Goal: Find specific page/section: Find specific page/section

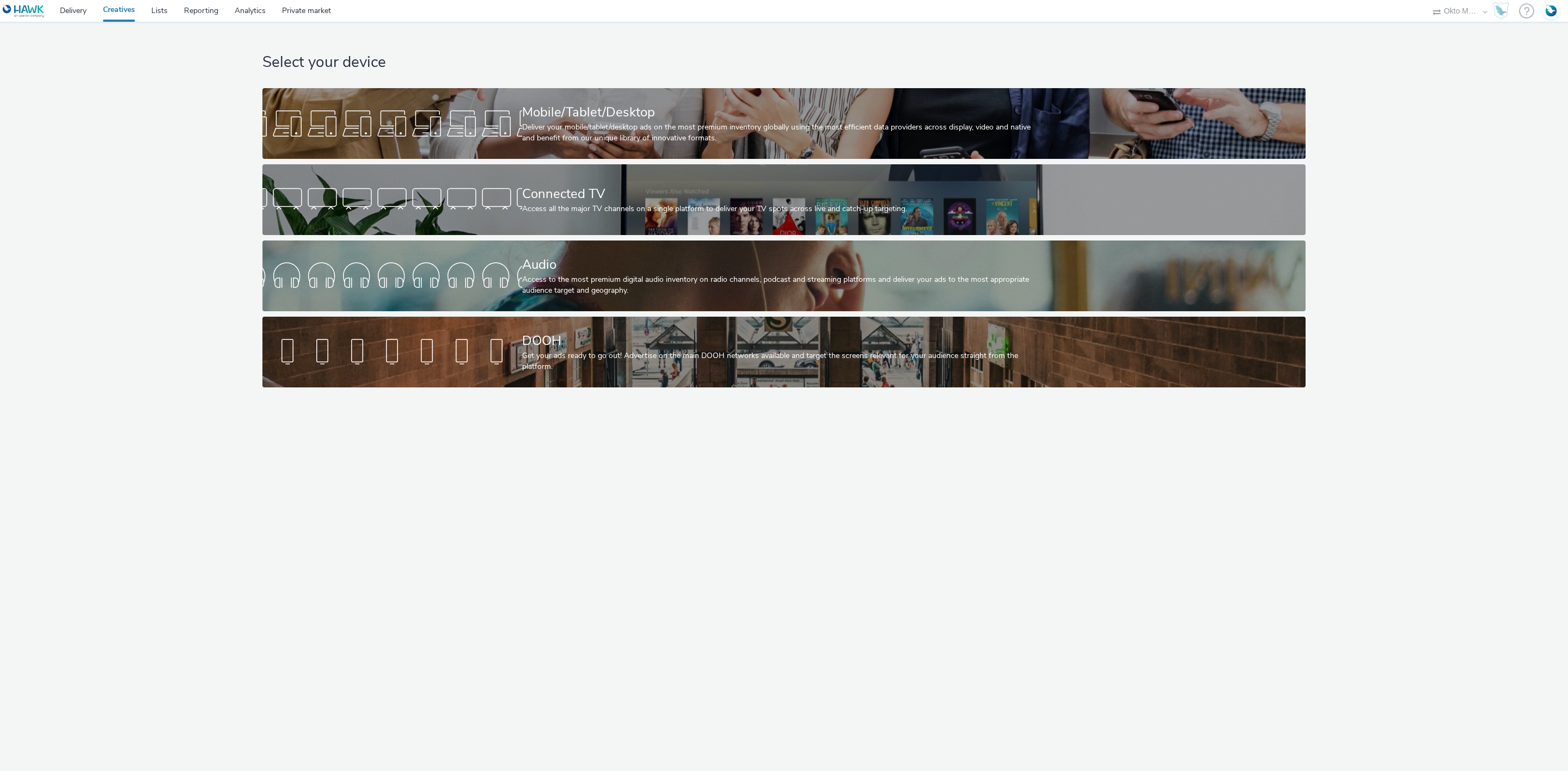
select select "d027da95-0097-4d0b-8b09-57dedb2e3a8d"
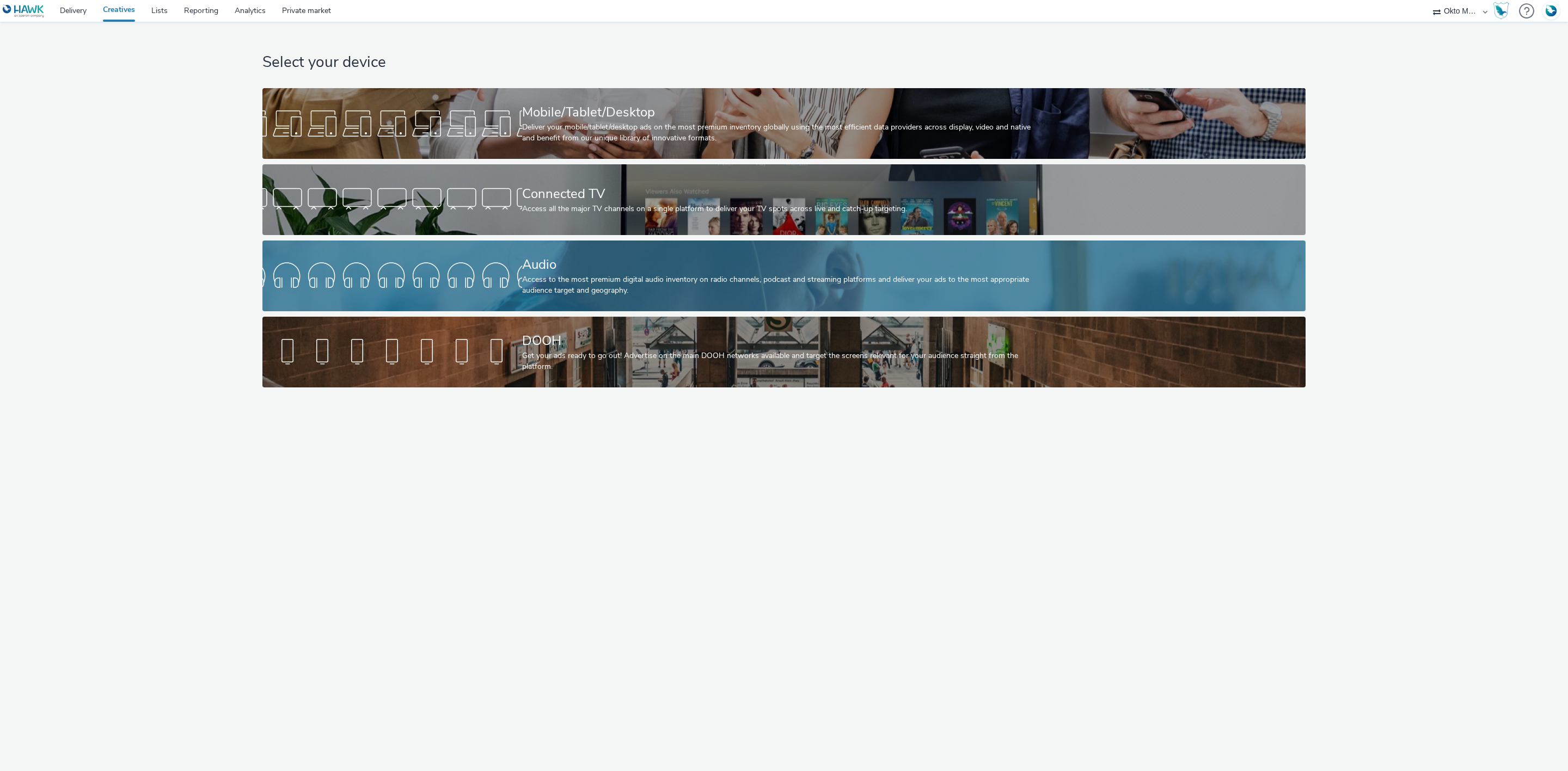
click at [689, 250] on div "Audio Access to the most premium digital audio inventory on radio channels, pod…" at bounding box center [782, 276] width 519 height 71
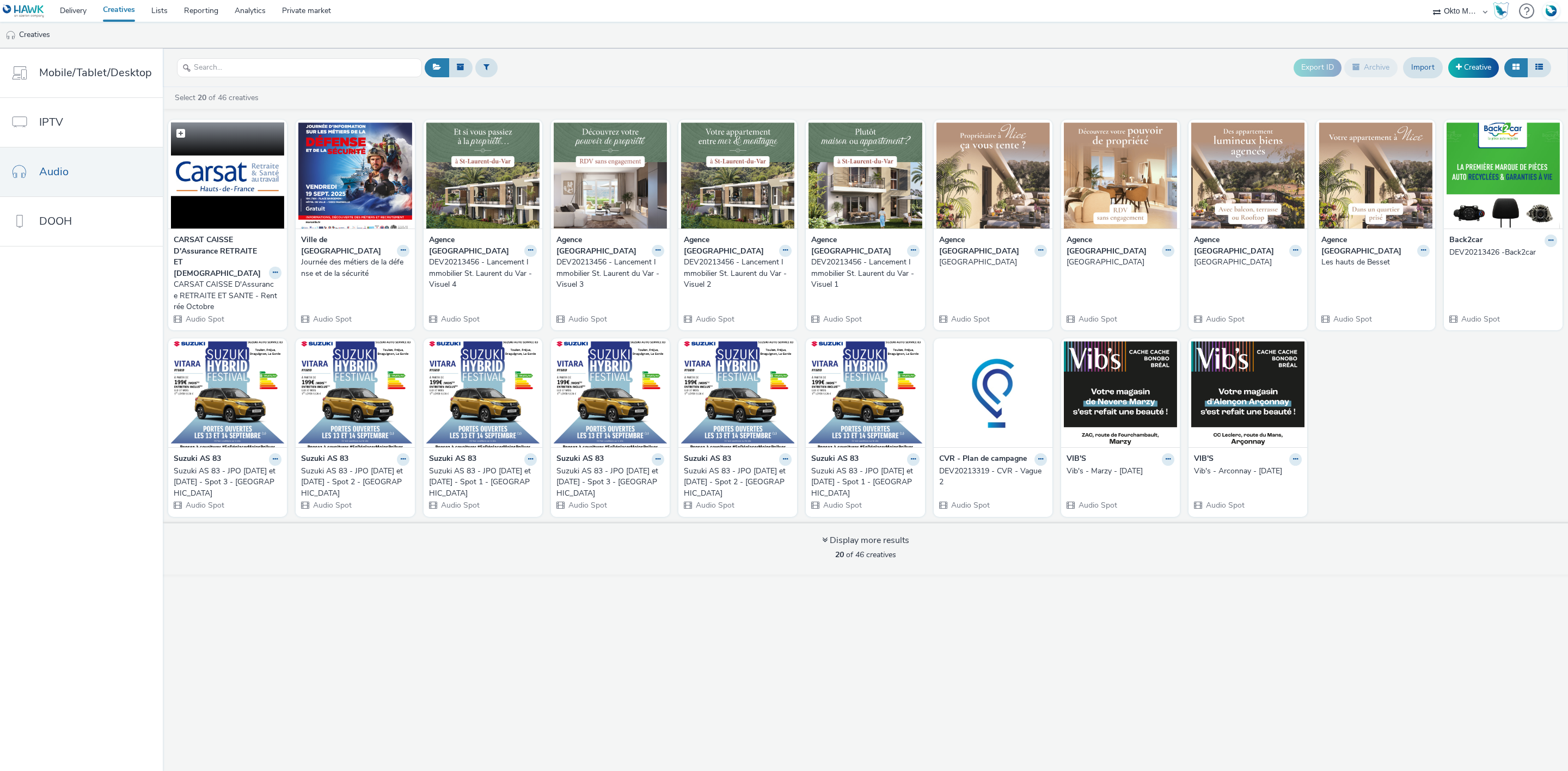
click at [218, 163] on img at bounding box center [228, 175] width 113 height 106
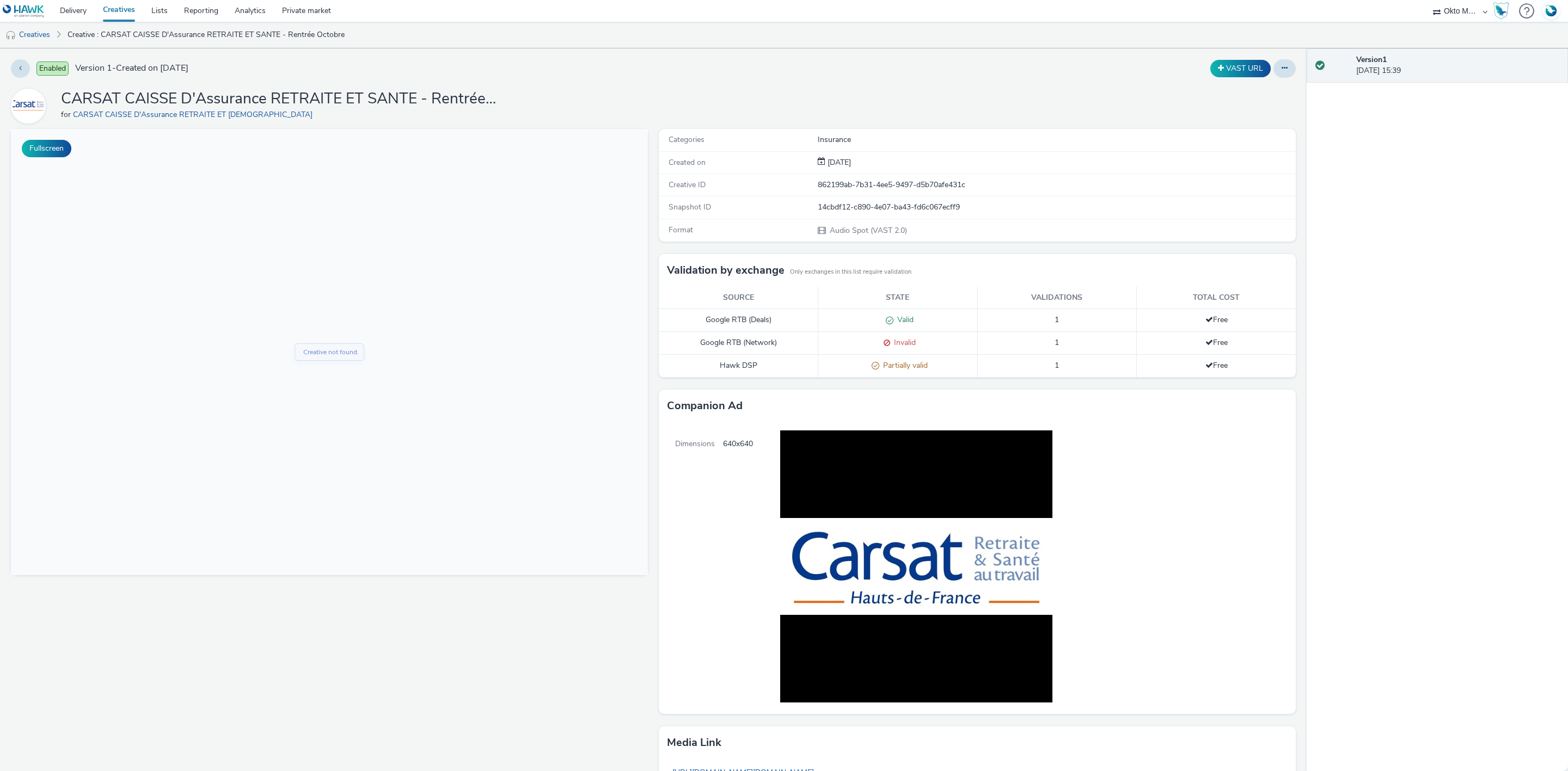
scroll to position [131, 0]
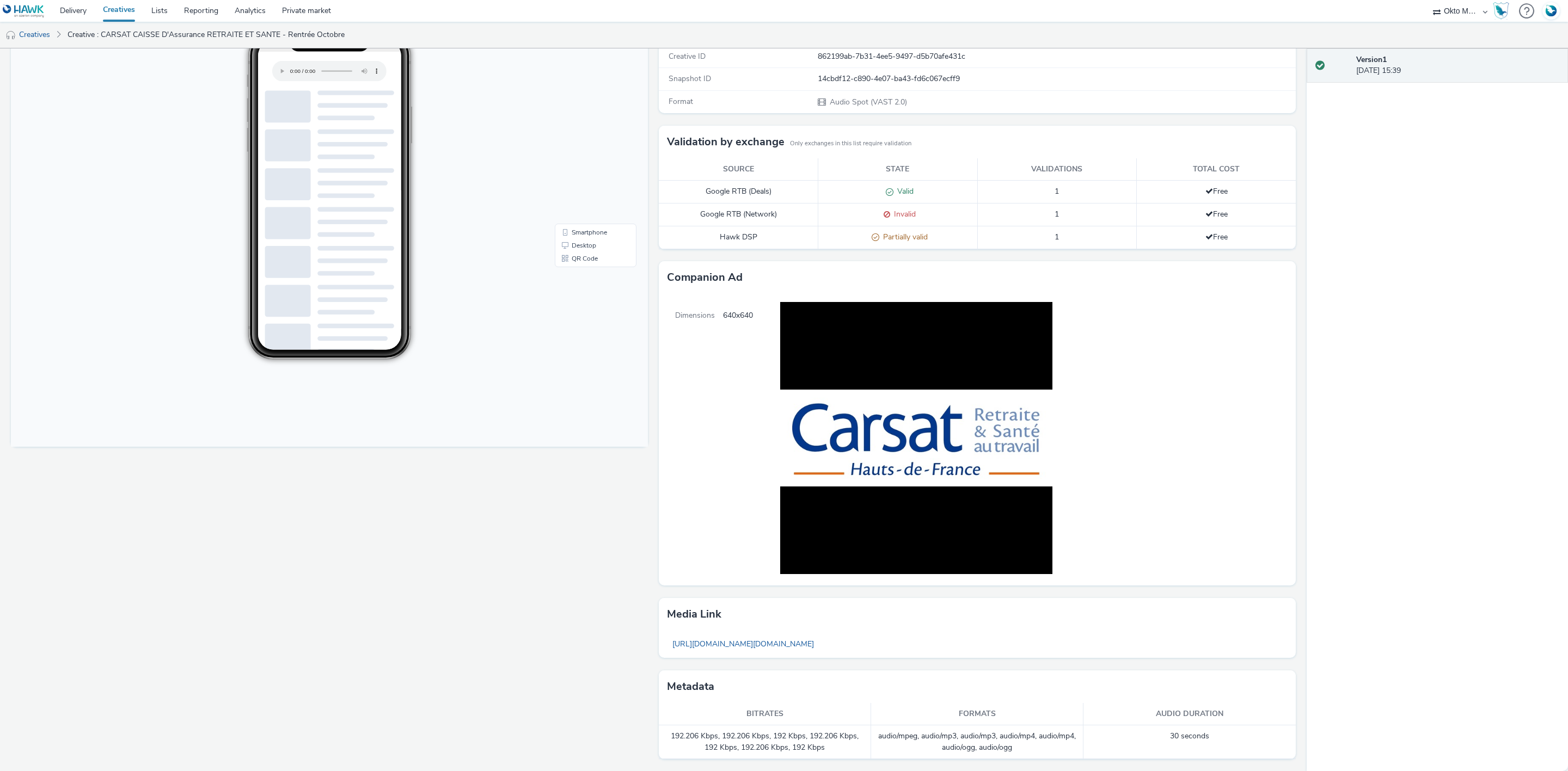
click at [384, 476] on div "Fullscreen" at bounding box center [332, 386] width 642 height 771
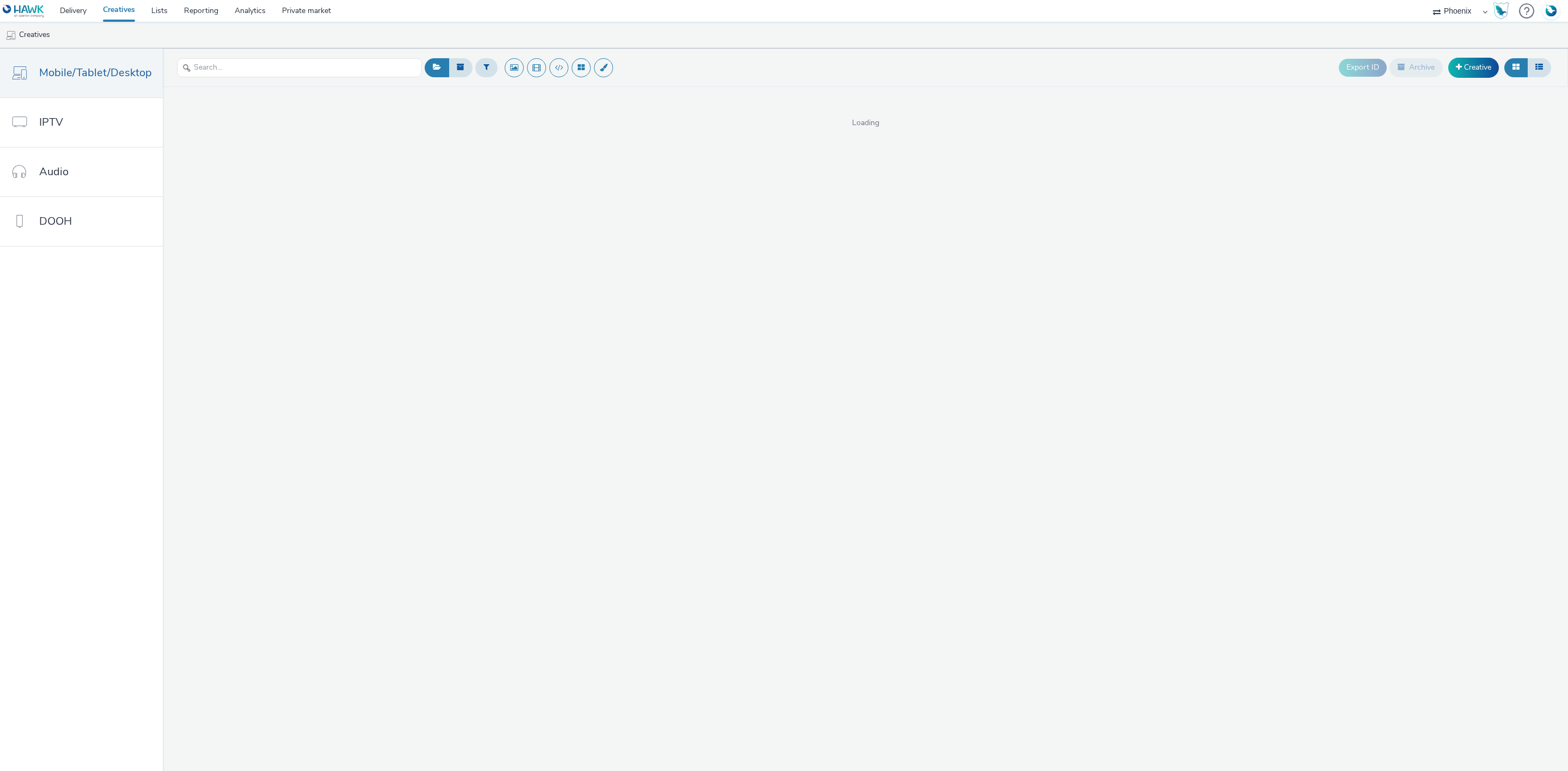
select select "a68a325d-1c13-4d1d-b7a3-b541bdf09626"
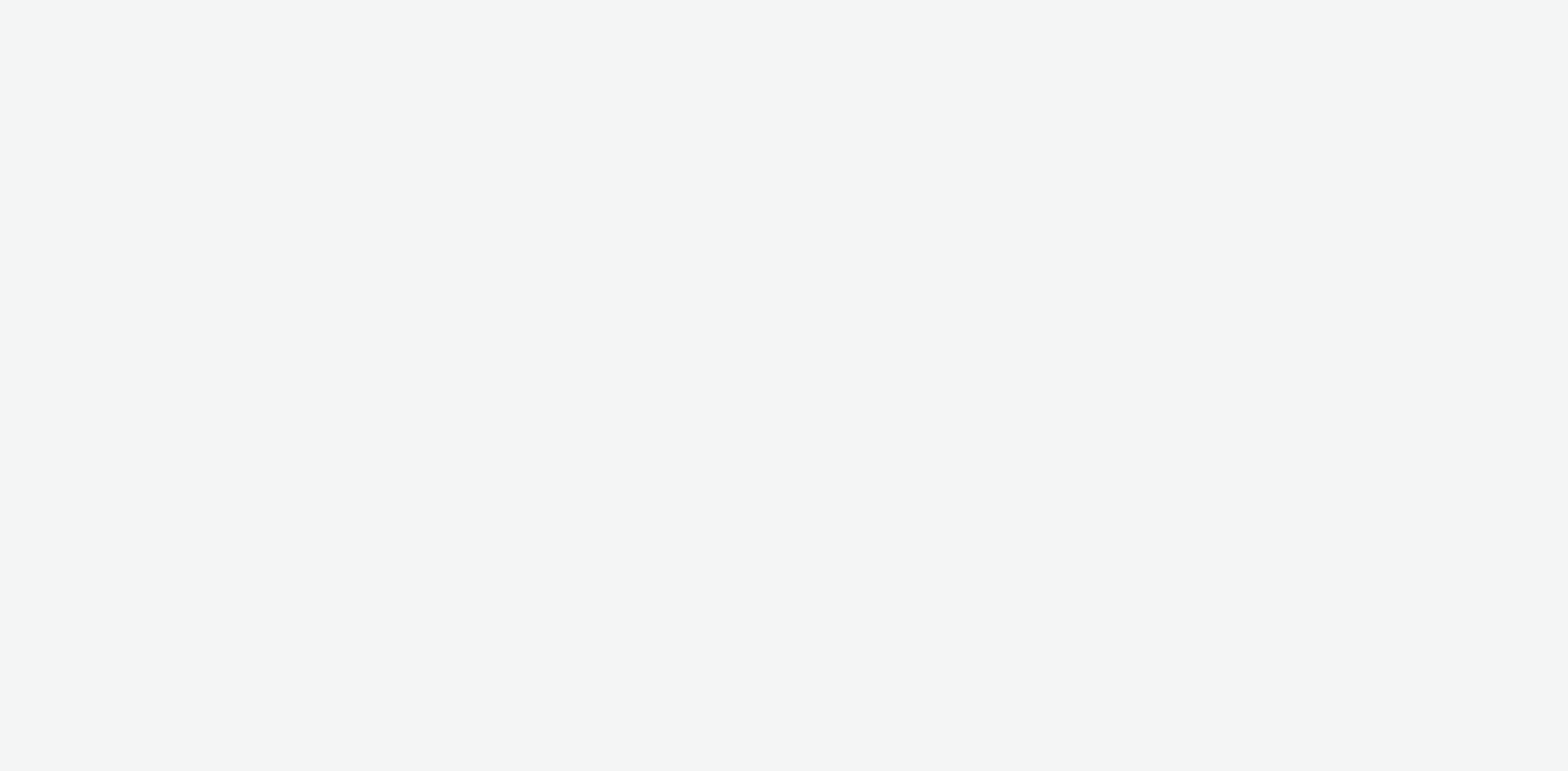
select select "d027da95-0097-4d0b-8b09-57dedb2e3a8d"
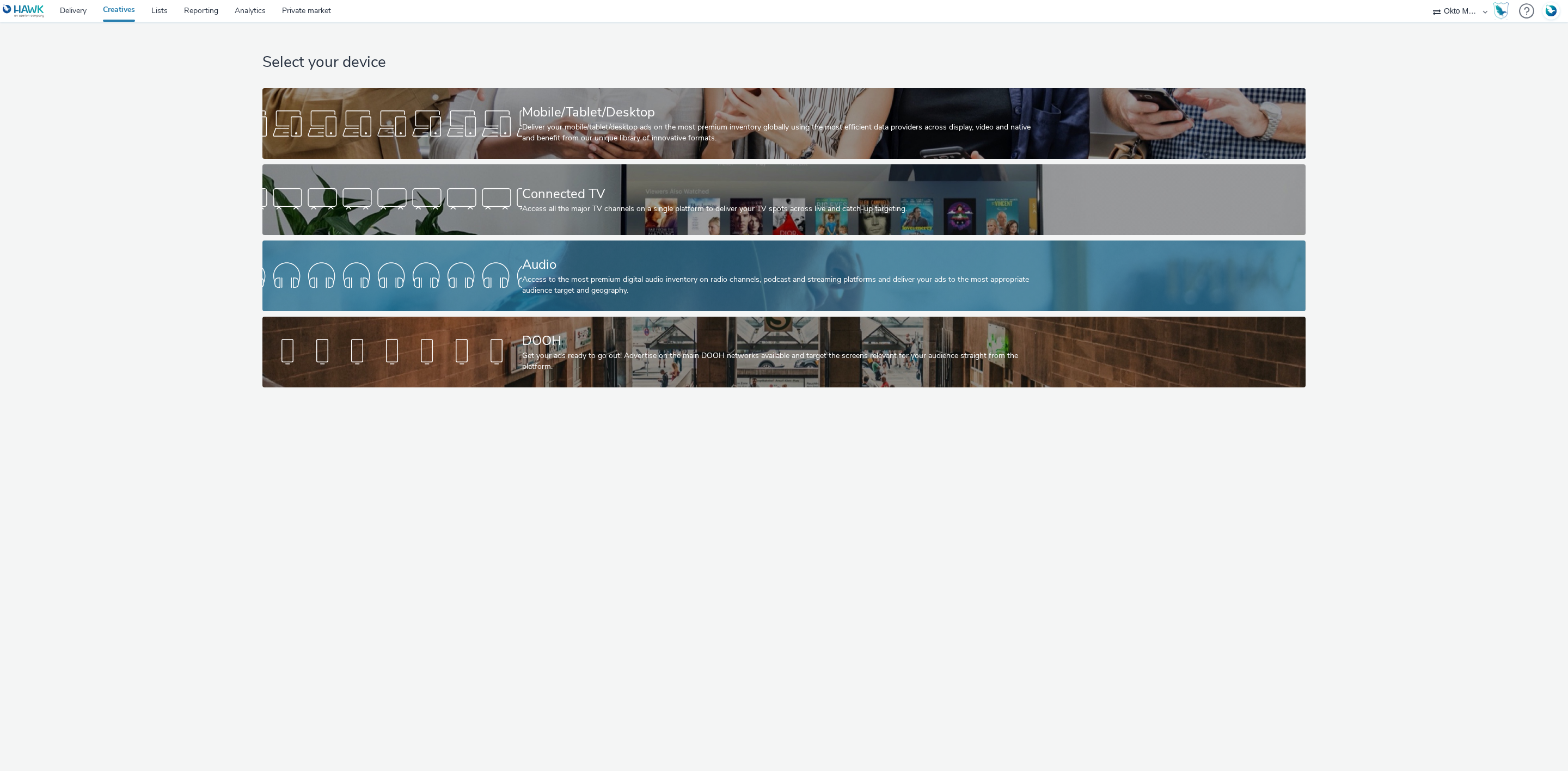
click at [623, 252] on div "Audio Access to the most premium digital audio inventory on radio channels, pod…" at bounding box center [782, 276] width 519 height 71
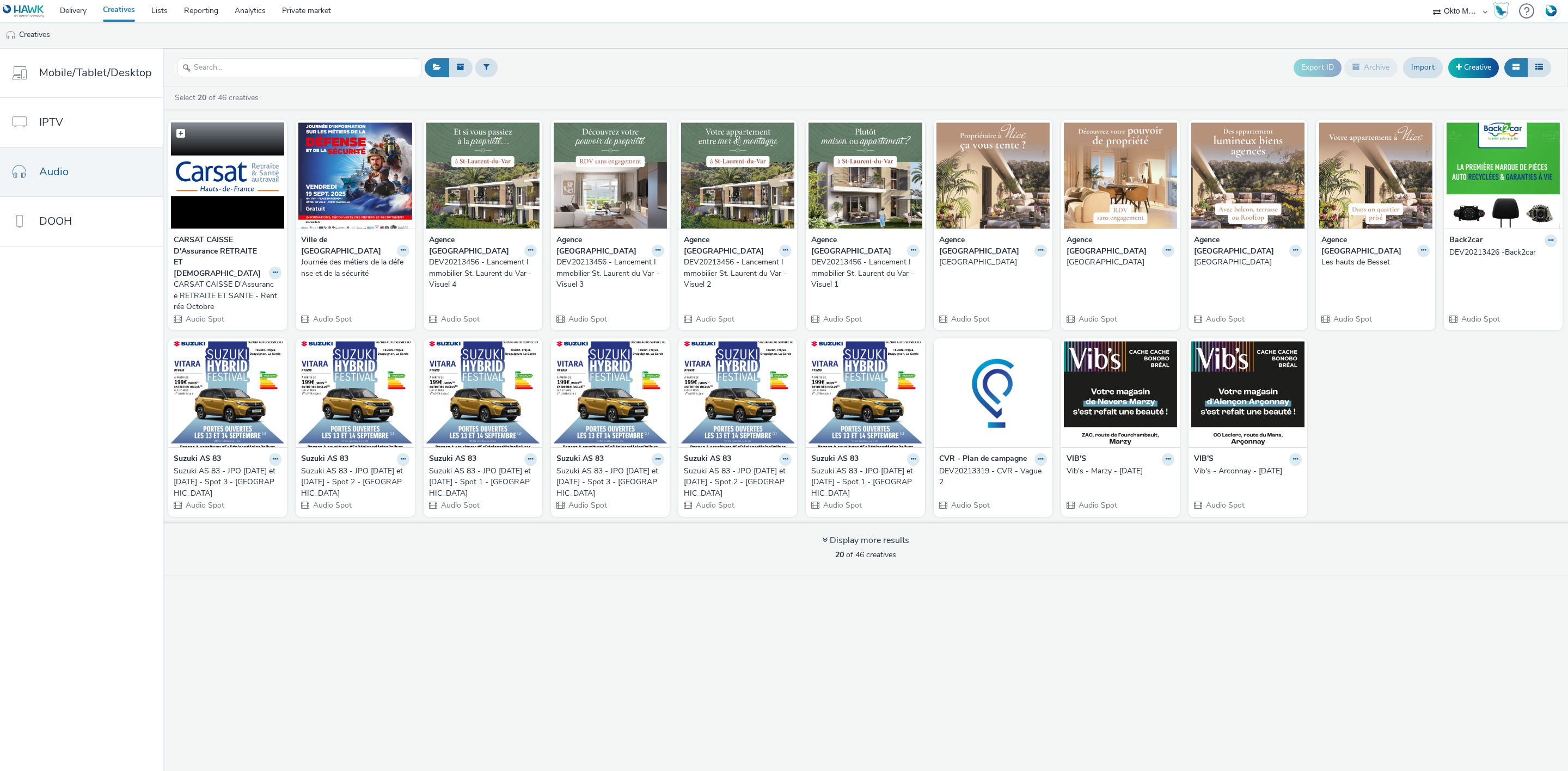
click at [229, 194] on img at bounding box center [228, 175] width 113 height 106
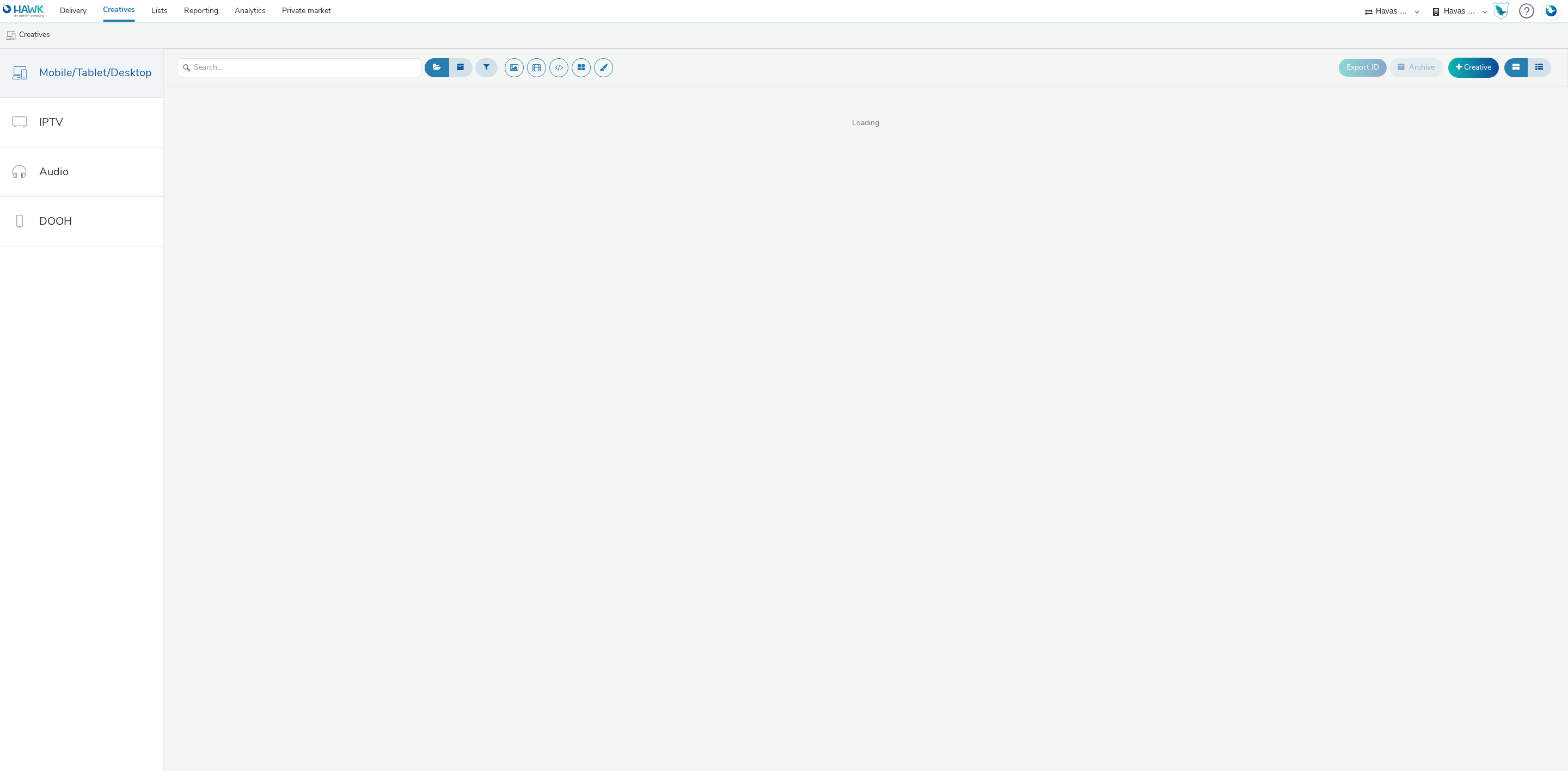
select select "43747a01-9d8e-4dea-a0e4-a98d33cfba61"
select select "74ee30ea-faea-4dd3-a1ad-716b3210ee10"
